Goal: Navigation & Orientation: Find specific page/section

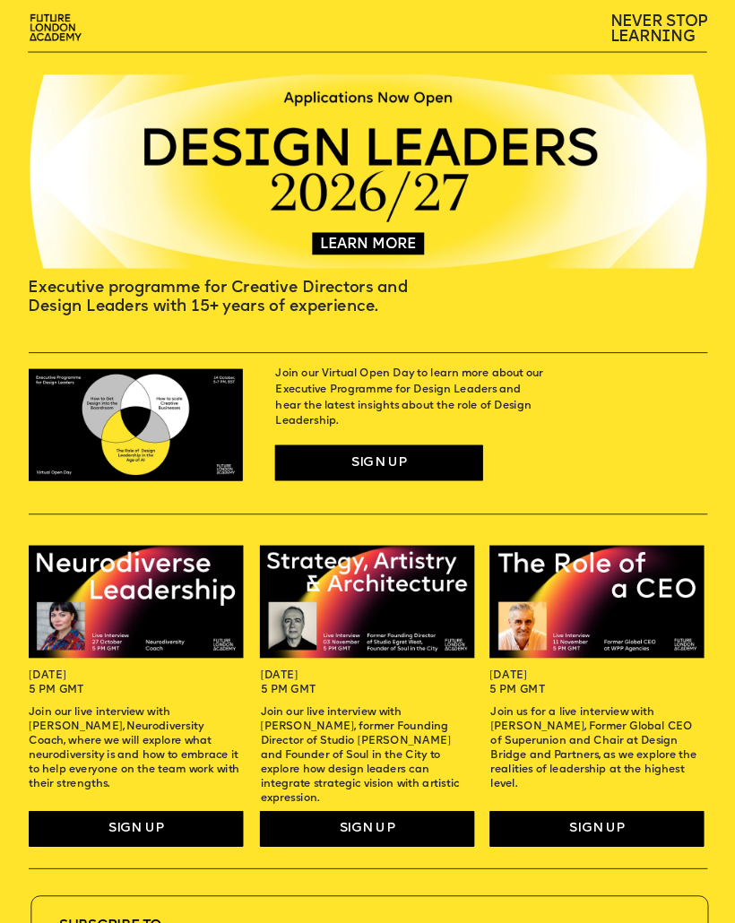
click at [670, 26] on span "NEVER STOP" at bounding box center [659, 21] width 98 height 16
click at [53, 33] on img at bounding box center [56, 29] width 65 height 38
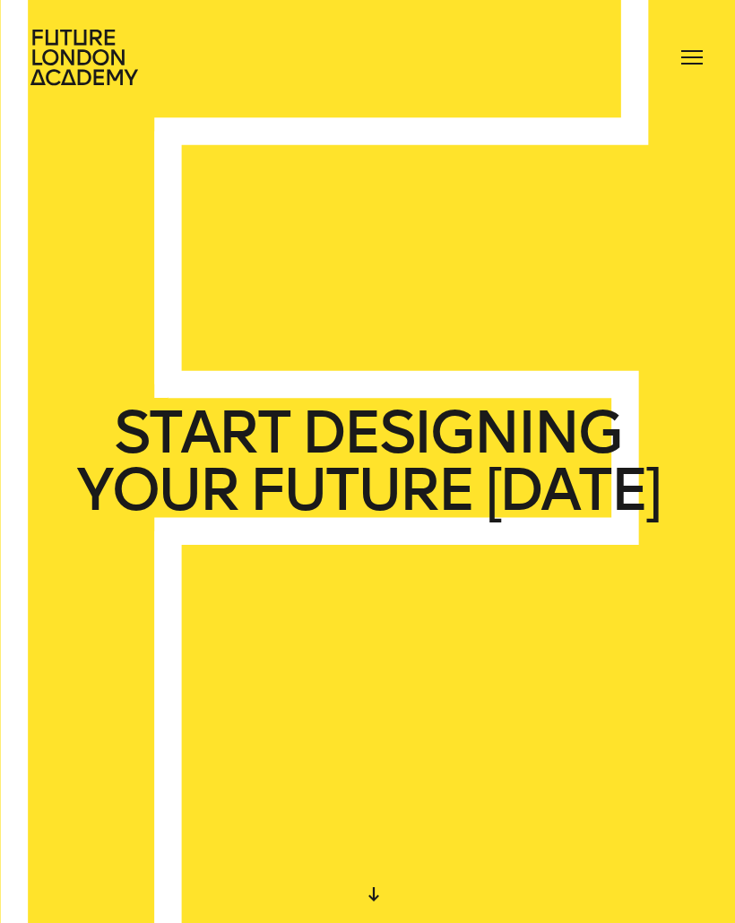
click at [697, 56] on span at bounding box center [692, 57] width 22 height 2
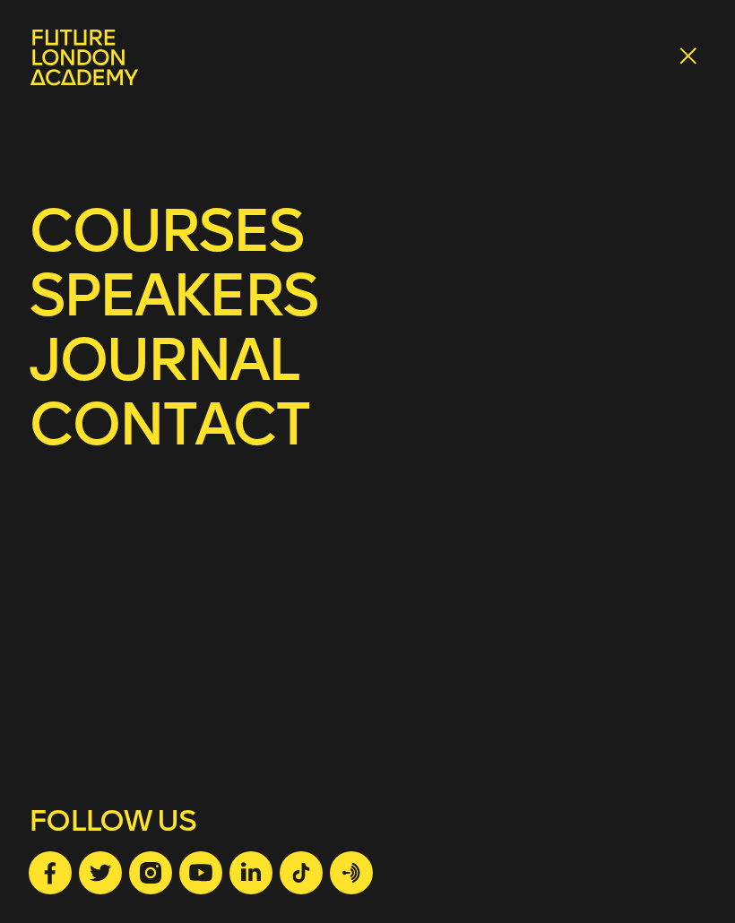
click at [704, 47] on div at bounding box center [691, 57] width 29 height 29
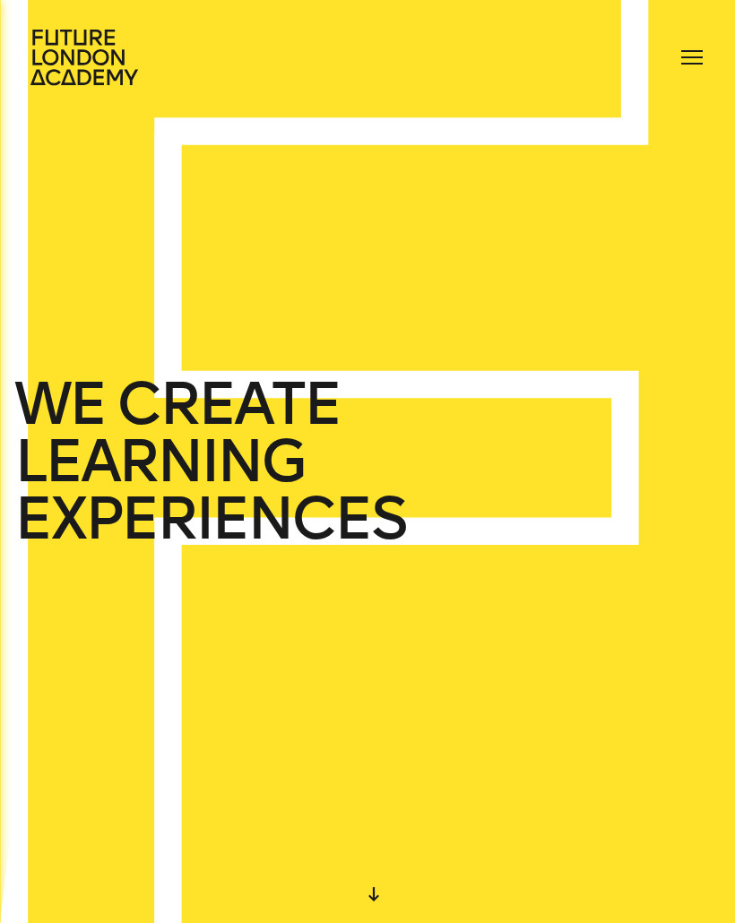
click at [694, 52] on div at bounding box center [691, 57] width 29 height 29
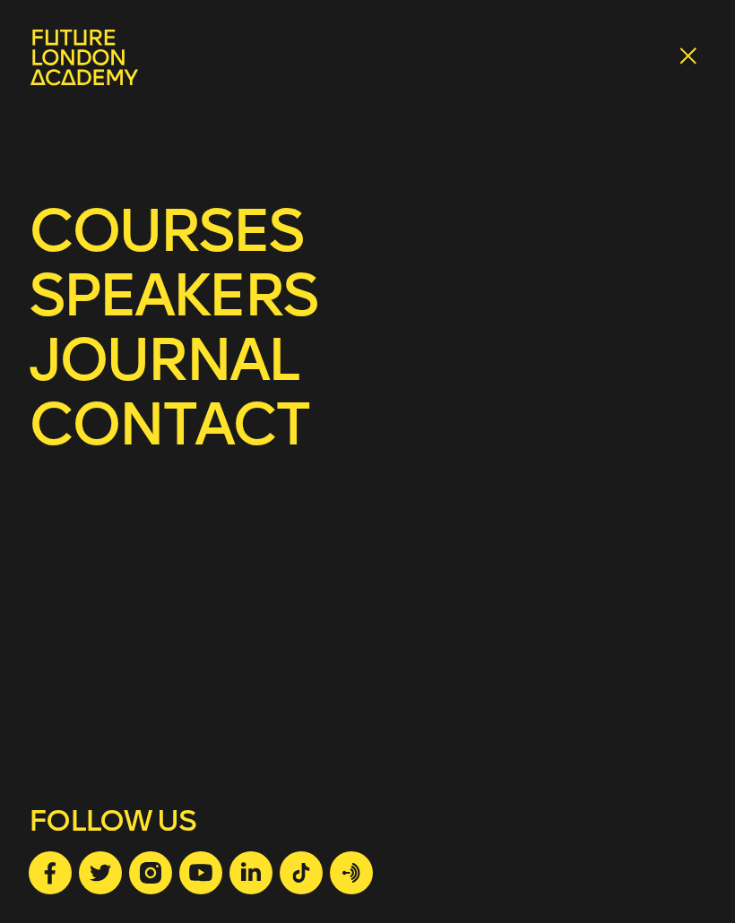
click at [252, 349] on link "journal" at bounding box center [163, 359] width 269 height 71
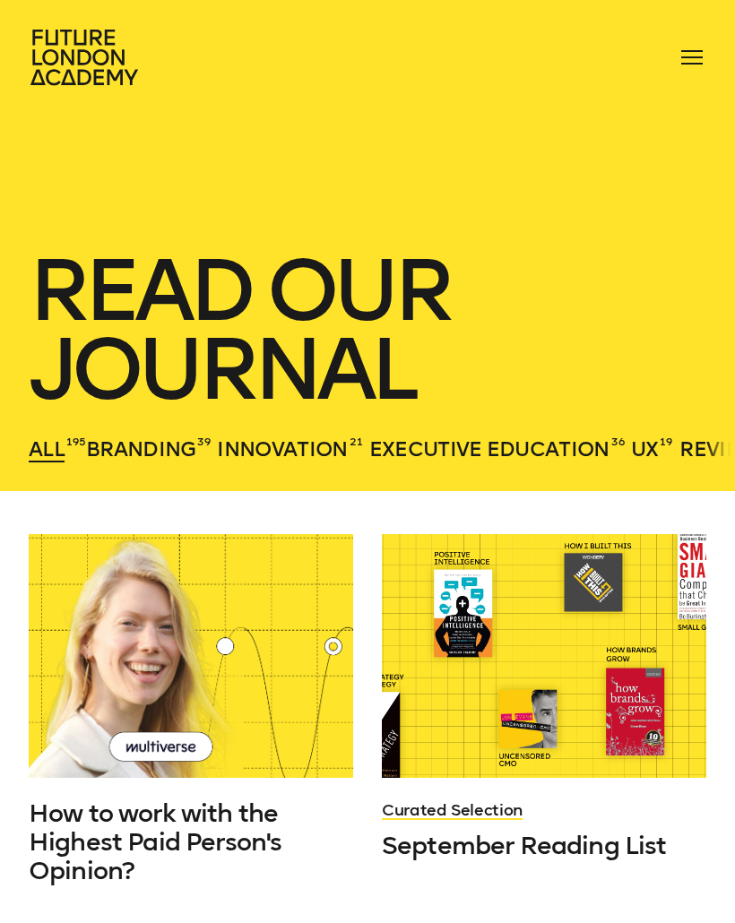
click at [695, 47] on div at bounding box center [691, 57] width 29 height 29
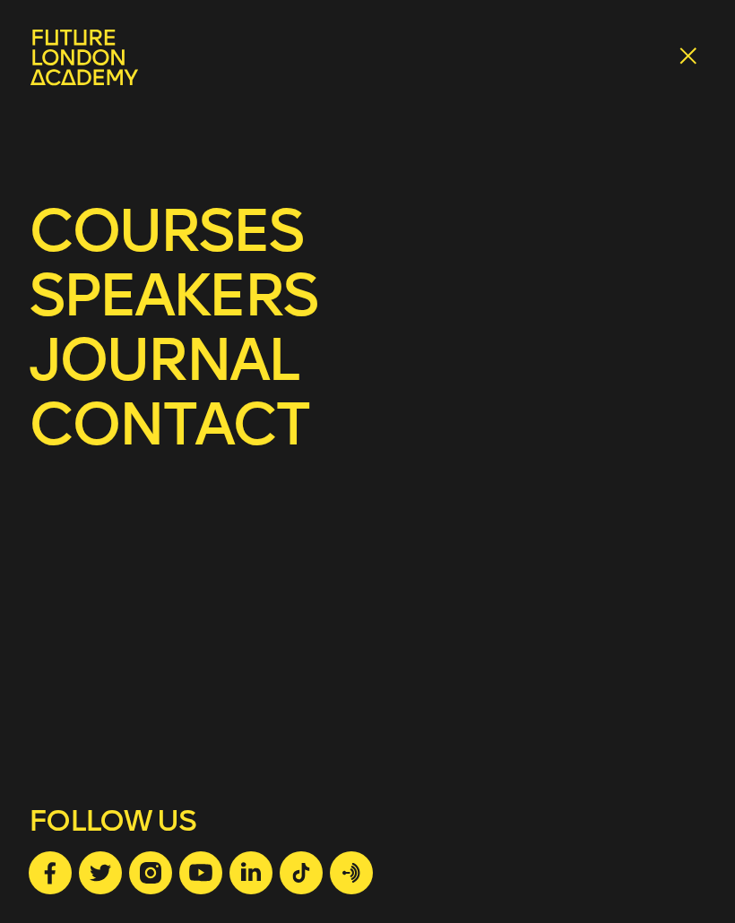
click at [237, 433] on link "contact" at bounding box center [169, 424] width 280 height 71
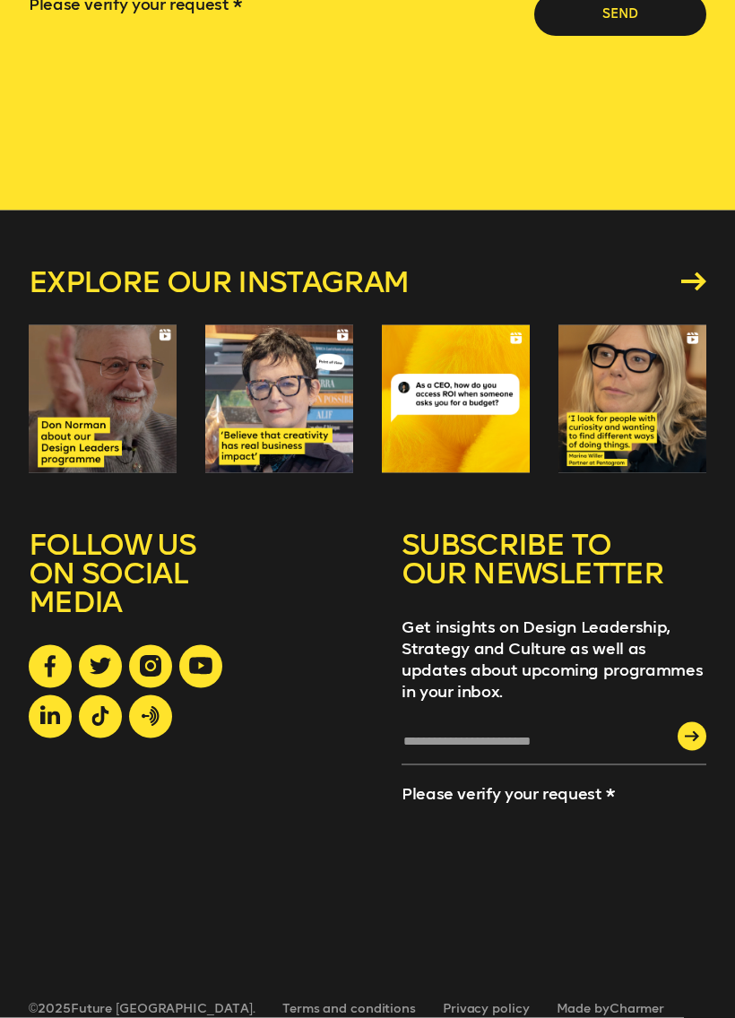
scroll to position [1908, 0]
